Goal: Transaction & Acquisition: Purchase product/service

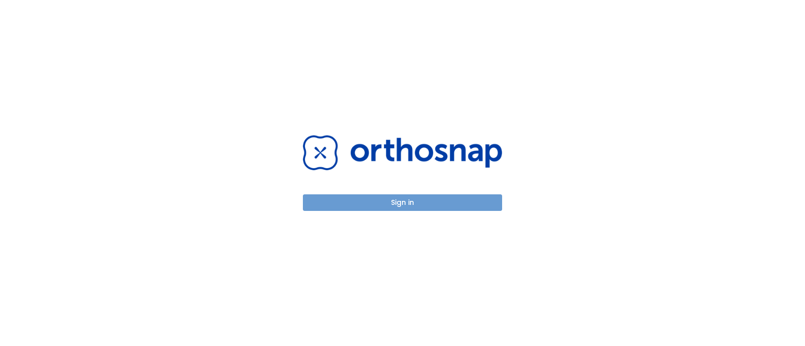
click at [424, 201] on button "Sign in" at bounding box center [402, 203] width 199 height 17
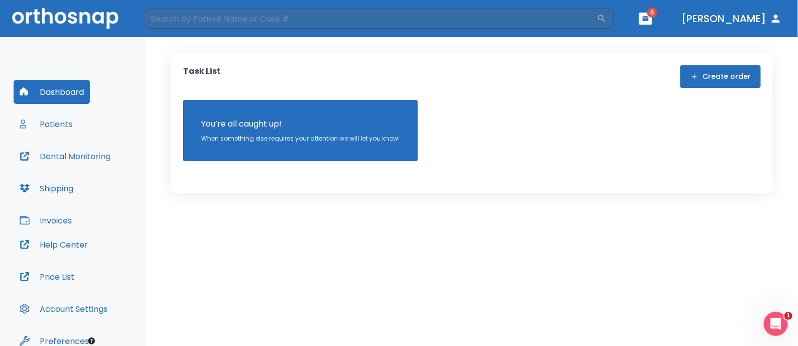
click at [58, 217] on button "Invoices" at bounding box center [46, 221] width 64 height 24
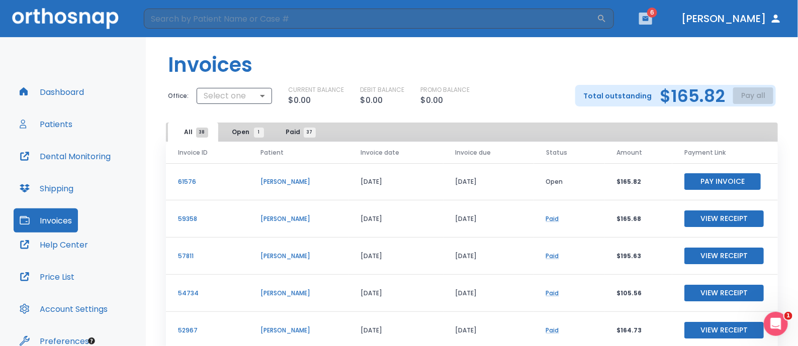
click at [649, 16] on icon "button" at bounding box center [646, 18] width 6 height 5
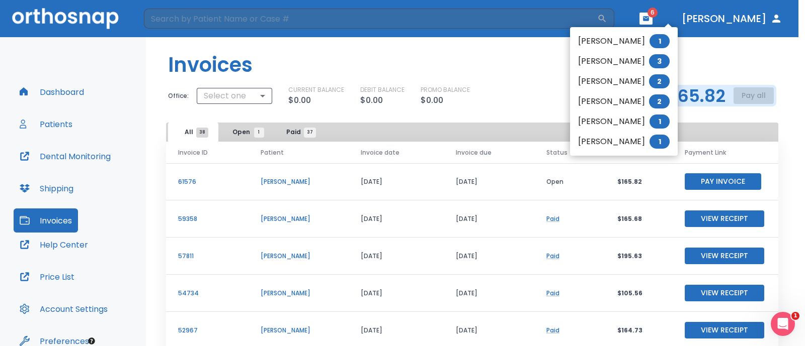
click at [638, 74] on li "[PERSON_NAME] 2" at bounding box center [624, 81] width 108 height 20
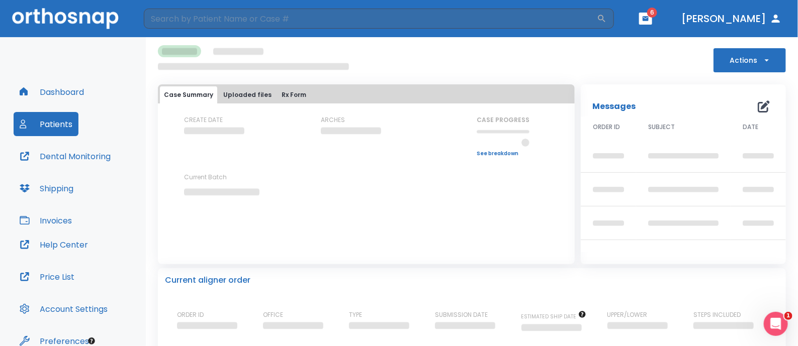
click at [591, 84] on div "Messages 0 ORDER ID SUBJECT DATE" at bounding box center [680, 171] width 211 height 186
click at [34, 126] on button "Patients" at bounding box center [46, 124] width 65 height 24
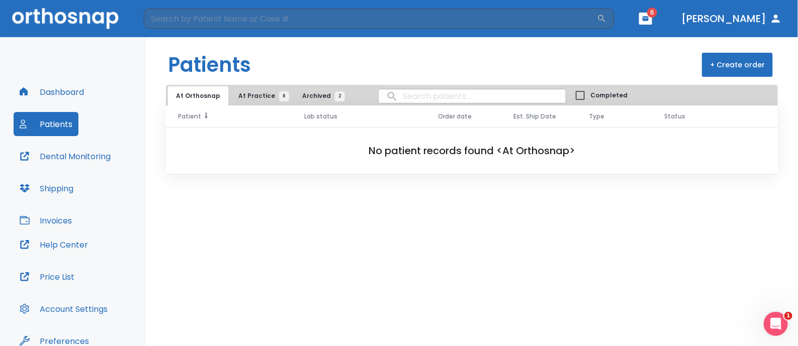
click at [246, 106] on th "Patient" at bounding box center [229, 117] width 127 height 22
click at [269, 99] on span "At Practice 8" at bounding box center [261, 96] width 46 height 9
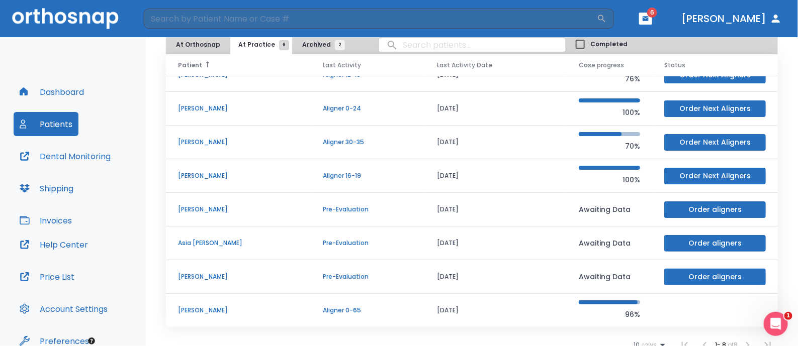
scroll to position [48, 0]
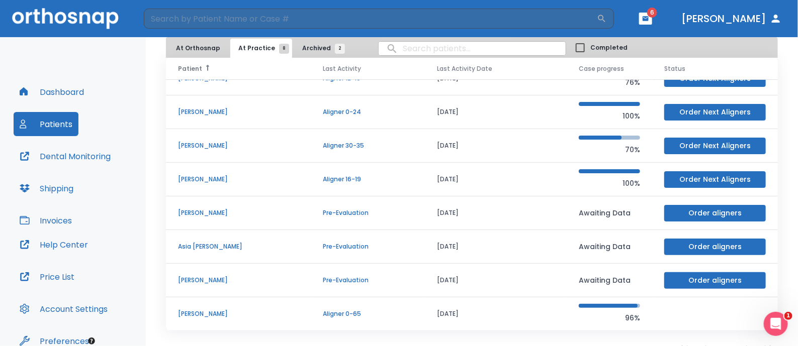
click at [203, 310] on p "[PERSON_NAME]" at bounding box center [238, 314] width 121 height 9
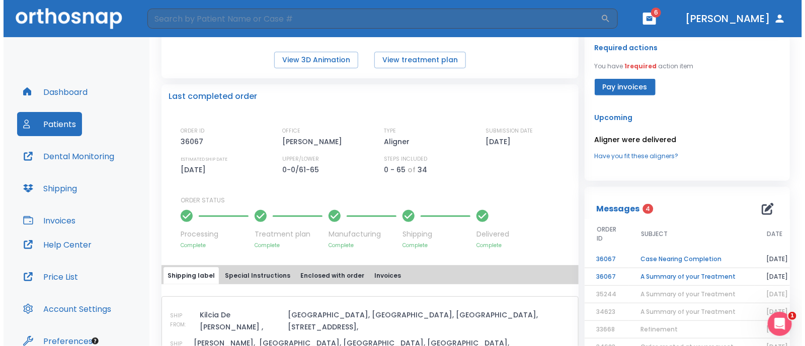
scroll to position [195, 0]
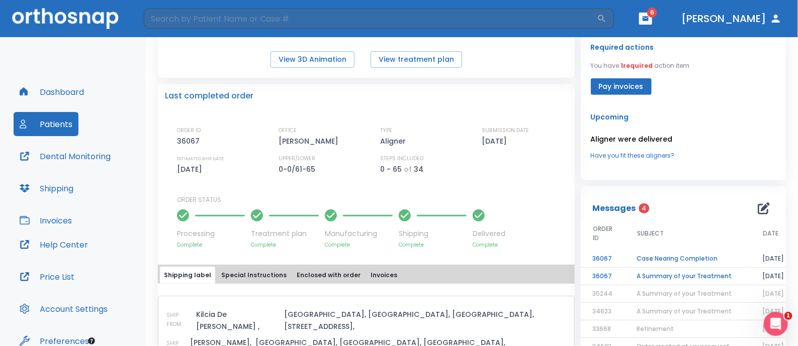
click at [659, 276] on td "A Summary of your Treatment" at bounding box center [688, 277] width 126 height 18
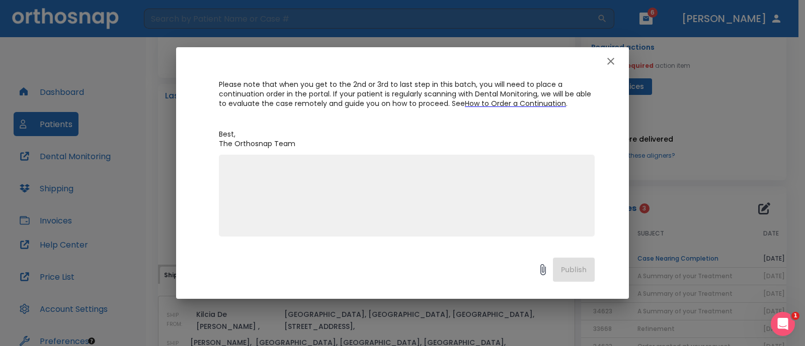
scroll to position [0, 0]
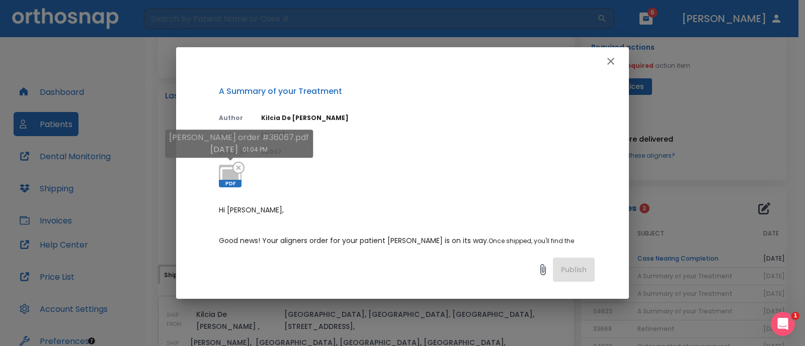
click at [225, 183] on span "PDF" at bounding box center [230, 184] width 23 height 8
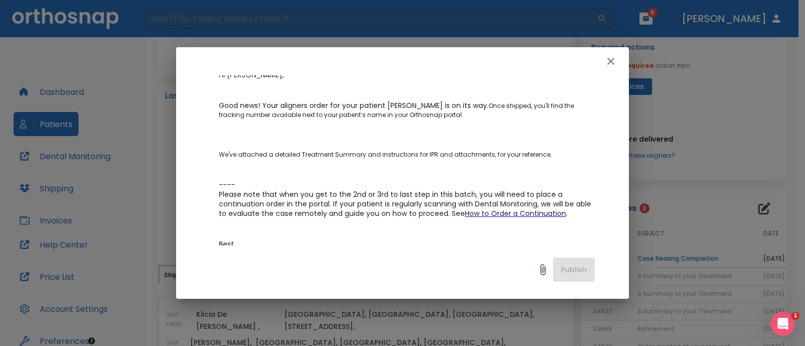
scroll to position [133, 0]
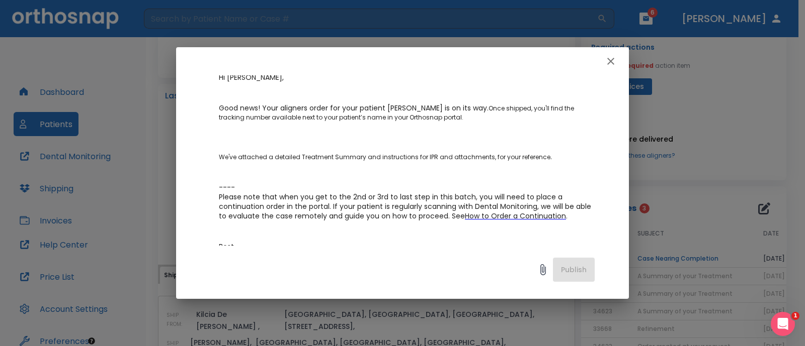
click at [611, 61] on icon "button" at bounding box center [610, 61] width 7 height 7
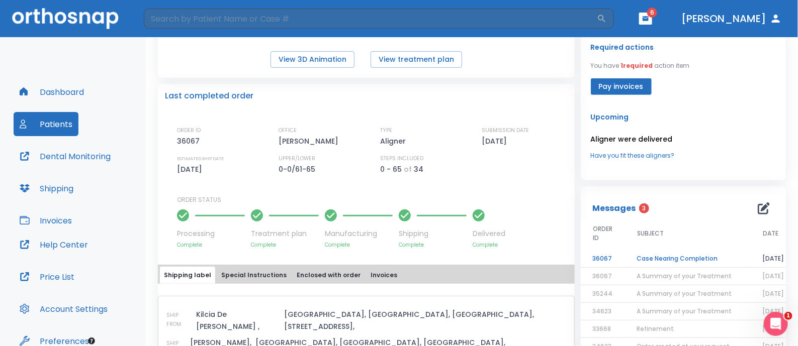
click at [666, 253] on td "Case Nearing Completion" at bounding box center [688, 259] width 126 height 18
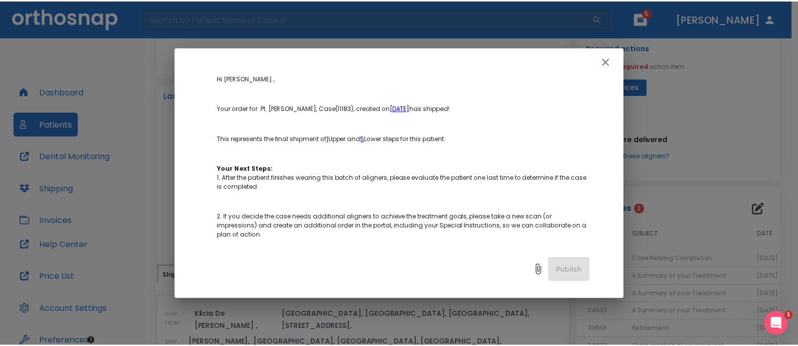
scroll to position [104, 0]
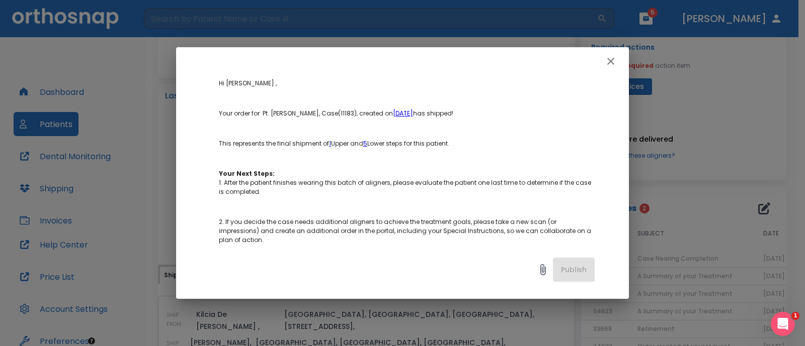
click at [611, 62] on icon "button" at bounding box center [610, 61] width 7 height 7
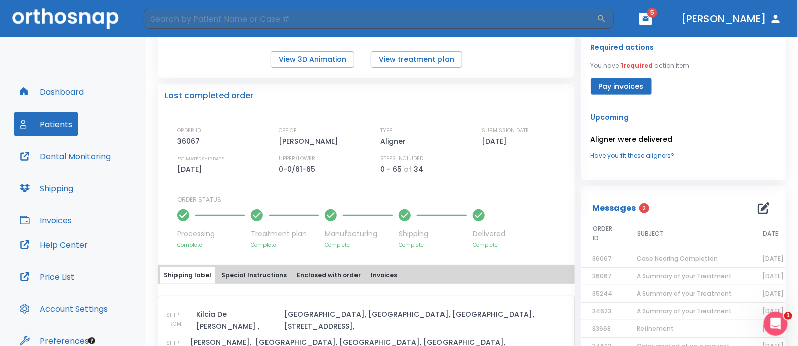
click at [613, 96] on div "Required actions You have 1 required action item Pay invoices Upcoming Aligner …" at bounding box center [683, 105] width 205 height 149
click at [612, 86] on button "Pay invoices" at bounding box center [621, 86] width 61 height 17
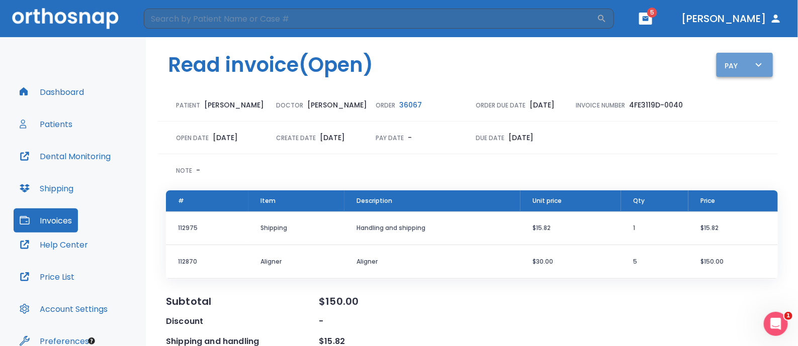
click at [756, 66] on icon "button" at bounding box center [759, 65] width 12 height 12
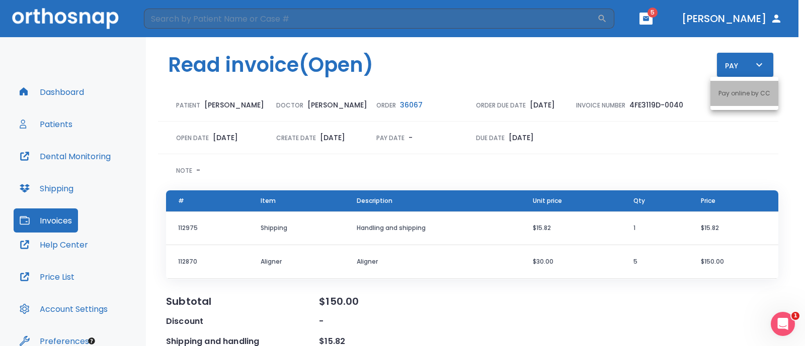
click at [745, 95] on p "Pay online by CC" at bounding box center [744, 93] width 52 height 9
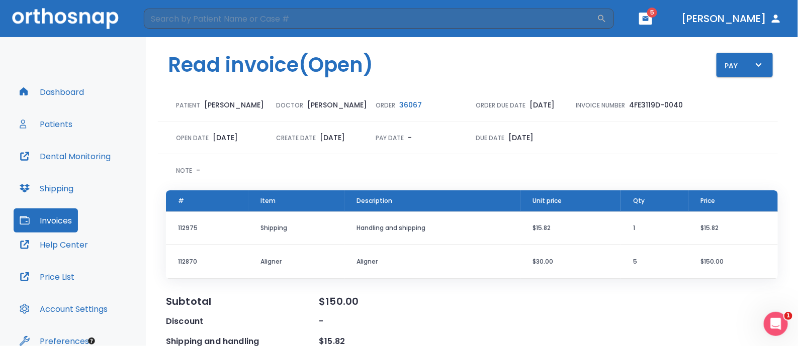
scroll to position [5, 0]
